Goal: Submit feedback/report problem

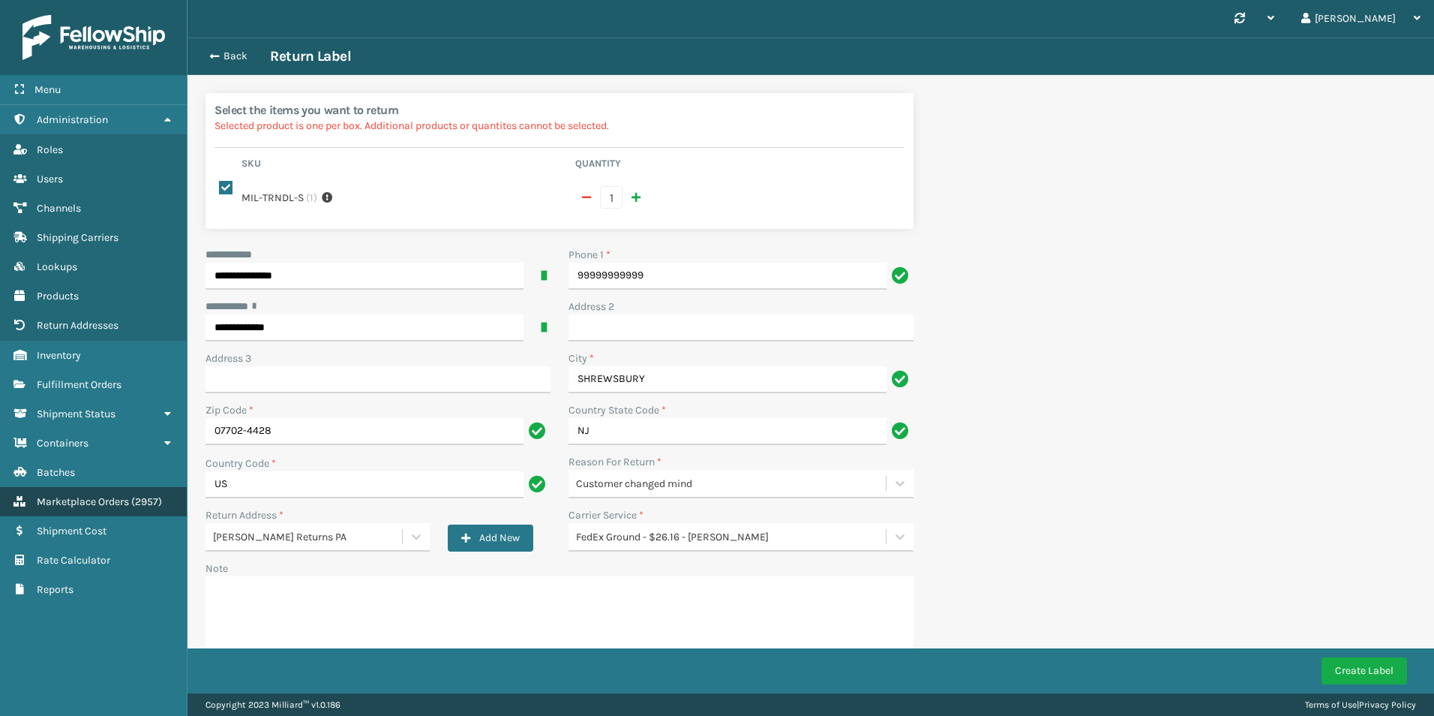
click at [72, 491] on link "Shipment Cost Marketplace Orders ( 2957 )" at bounding box center [93, 501] width 187 height 29
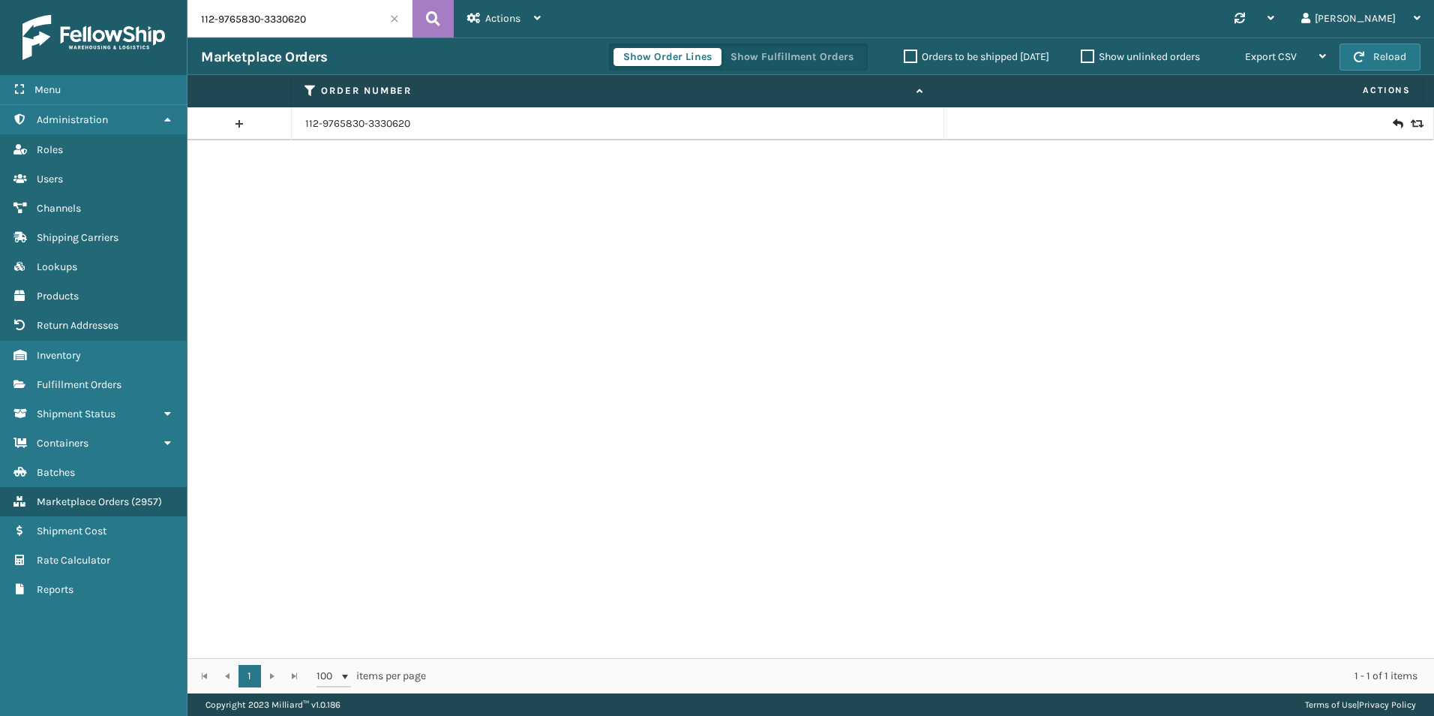
click at [351, 25] on input "112-9765830-3330620" at bounding box center [300, 19] width 225 height 38
type input "V"
paste input "111-2686747-1701004"
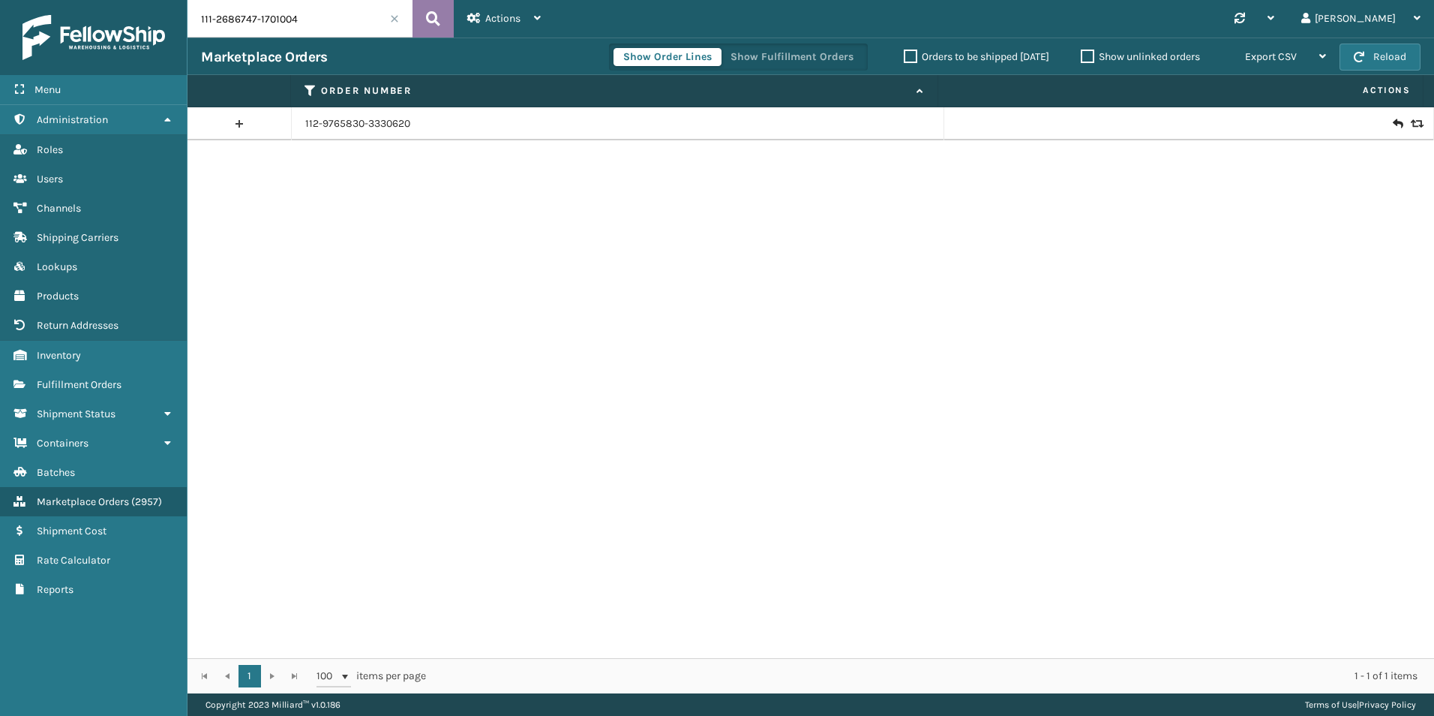
type input "111-2686747-1701004"
click at [425, 22] on button at bounding box center [433, 19] width 41 height 38
click at [1411, 127] on icon at bounding box center [1415, 124] width 9 height 11
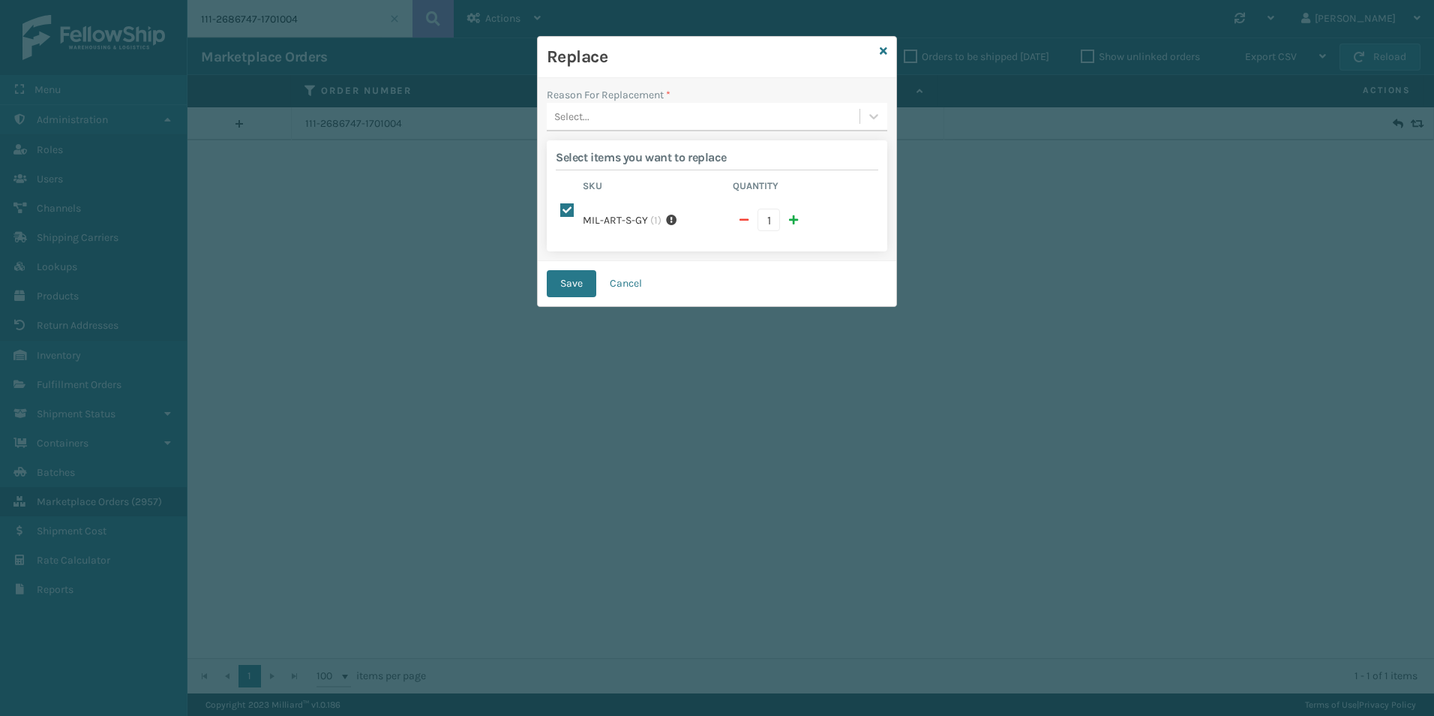
click at [695, 107] on div "Select..." at bounding box center [703, 116] width 313 height 25
click at [632, 210] on div "Missing parts" at bounding box center [717, 210] width 341 height 28
click at [573, 275] on button "Save" at bounding box center [572, 283] width 50 height 27
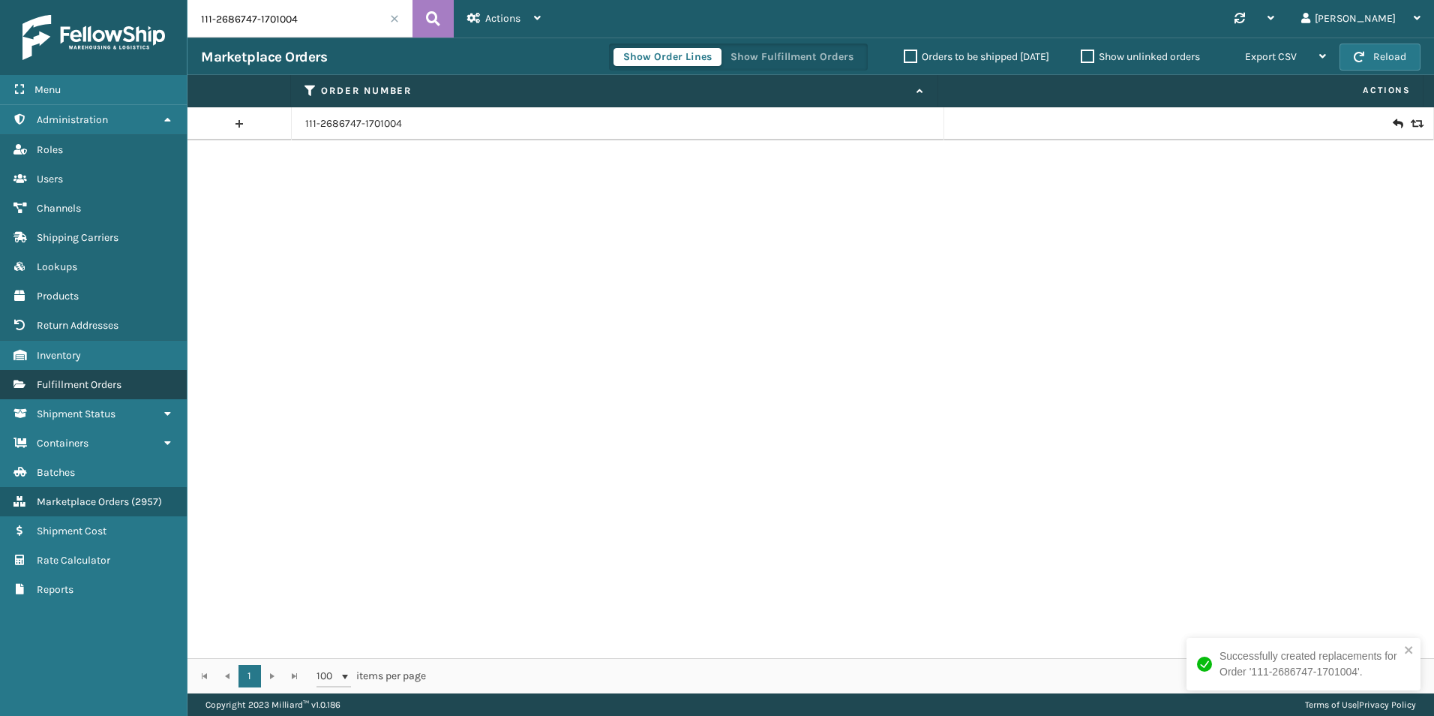
click at [76, 383] on span "Fulfillment Orders" at bounding box center [79, 384] width 85 height 13
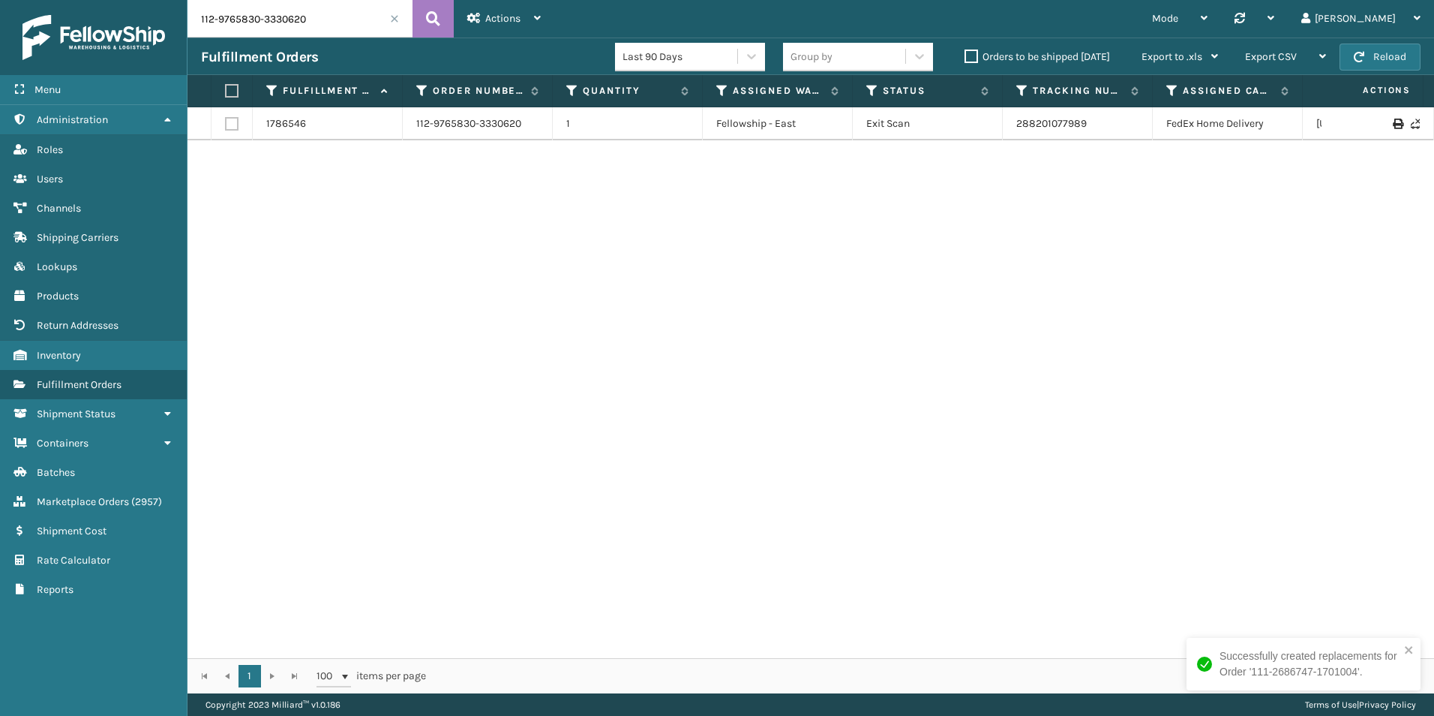
click at [265, 22] on input "112-9765830-3330620" at bounding box center [300, 19] width 225 height 38
paste input "111-2686747-1701004"
click at [265, 22] on input "111-2686747-1701004" at bounding box center [300, 19] width 225 height 38
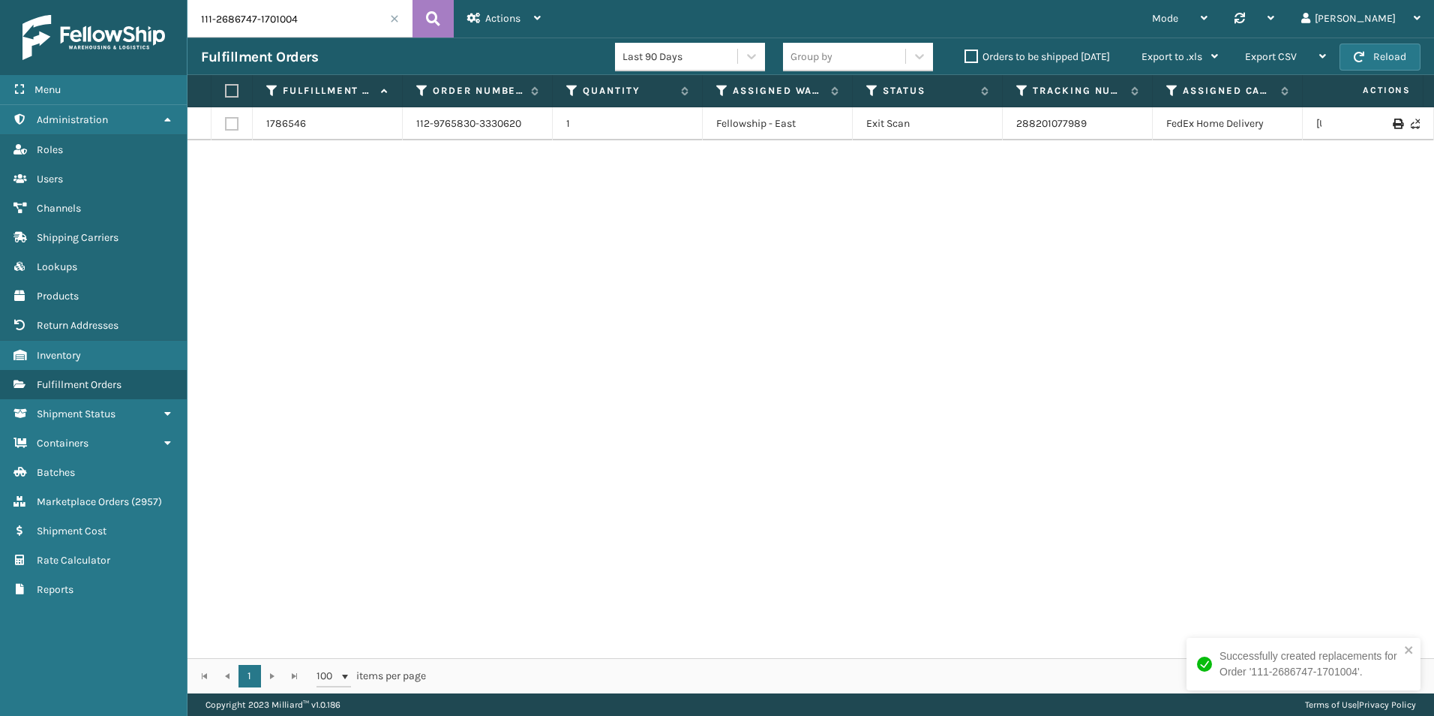
type input "111-2686747-1701004"
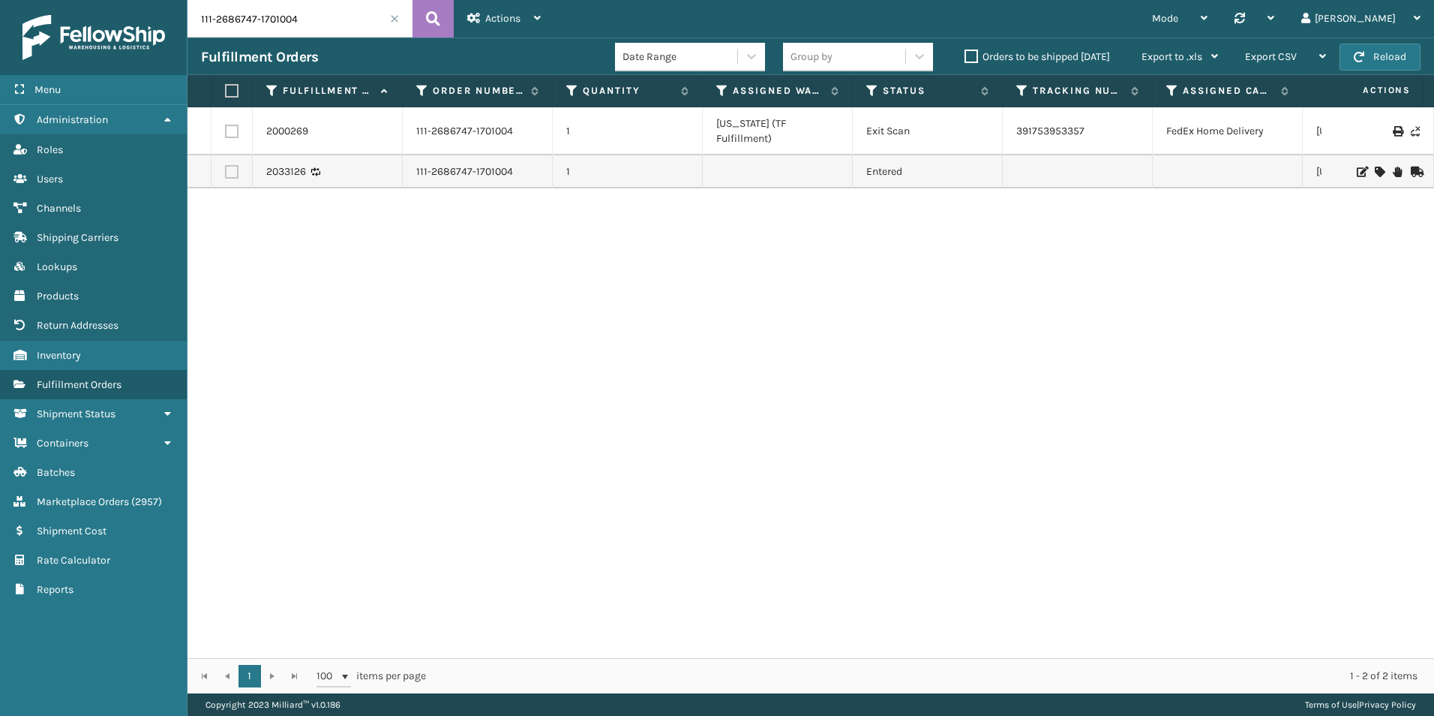
drag, startPoint x: 1097, startPoint y: 500, endPoint x: 1053, endPoint y: 462, distance: 57.9
click at [1097, 500] on div "2000269 111-2686747-1701004 1 [US_STATE] (TF Fulfillment) Exit Scan 39175395335…" at bounding box center [811, 382] width 1247 height 551
